Goal: Use online tool/utility: Use online tool/utility

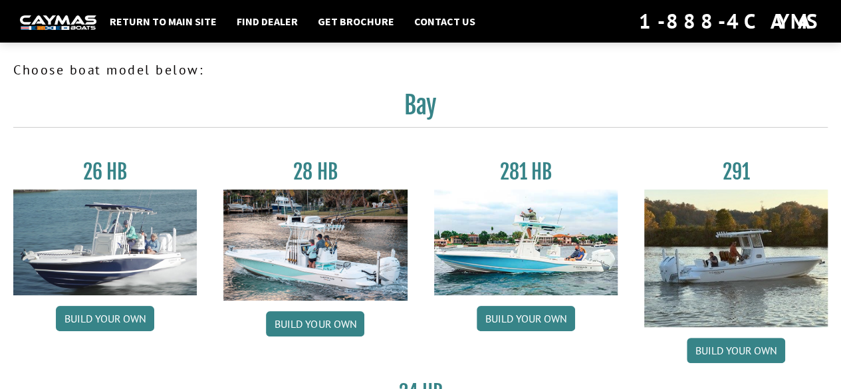
click at [564, 323] on link "Build your own" at bounding box center [526, 318] width 98 height 25
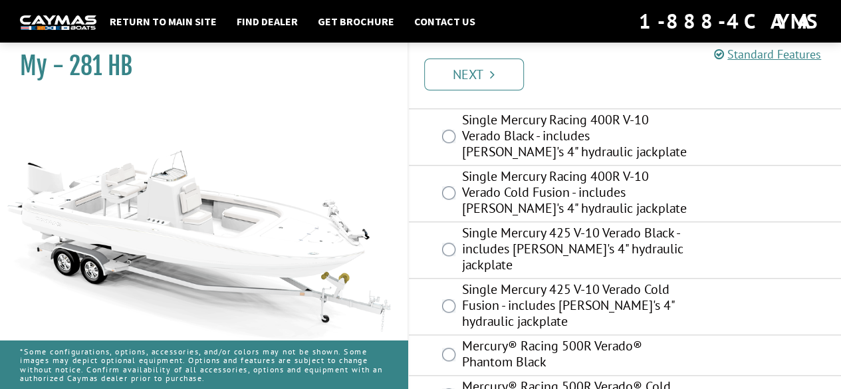
scroll to position [553, 0]
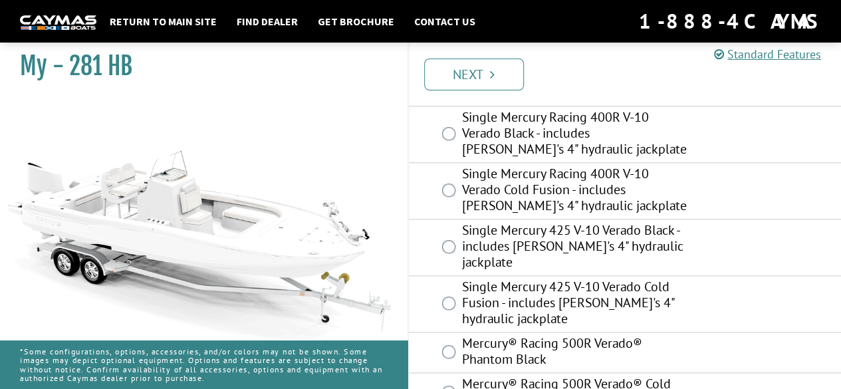
drag, startPoint x: 173, startPoint y: 268, endPoint x: 318, endPoint y: 232, distance: 148.6
drag, startPoint x: 318, startPoint y: 232, endPoint x: 618, endPoint y: 86, distance: 334.1
click at [618, 86] on ul "Prev Next" at bounding box center [631, 73] width 421 height 34
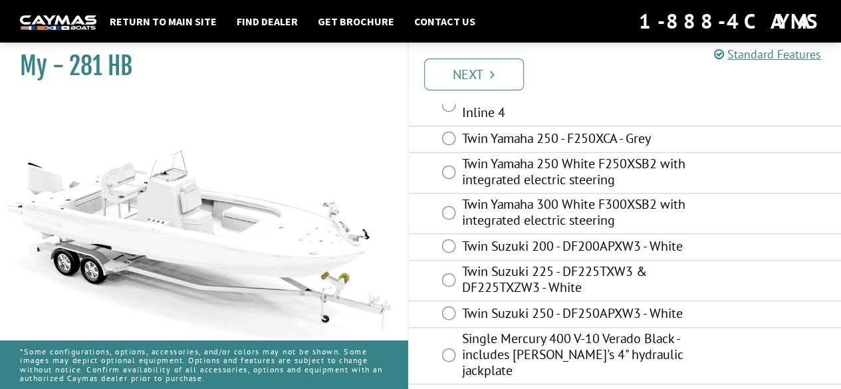
scroll to position [0, 0]
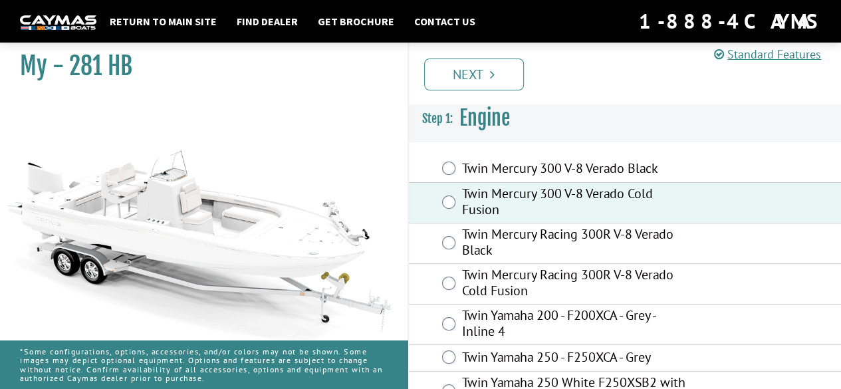
click at [162, 21] on link "Return to main site" at bounding box center [163, 21] width 120 height 17
